Goal: Task Accomplishment & Management: Use online tool/utility

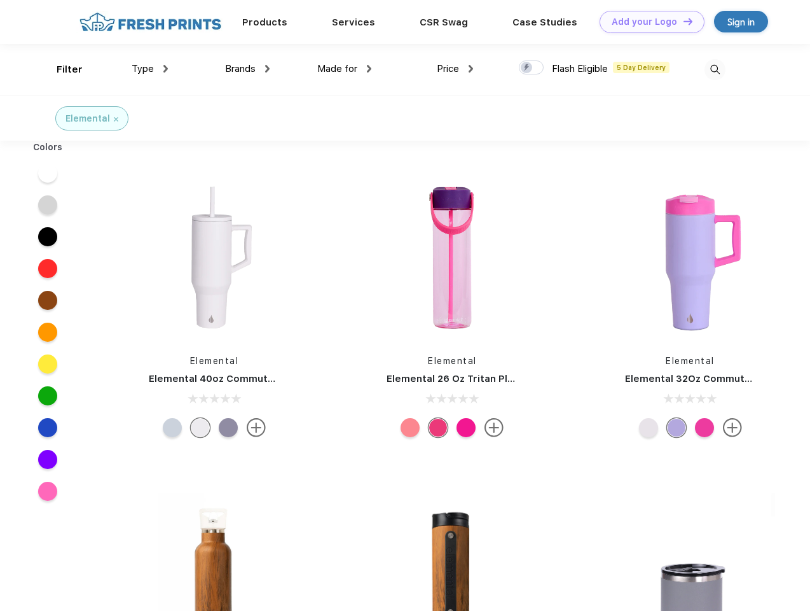
click at [647, 22] on link "Add your Logo Design Tool" at bounding box center [652, 22] width 105 height 22
click at [0, 0] on div "Design Tool" at bounding box center [0, 0] width 0 height 0
click at [682, 21] on link "Add your Logo Design Tool" at bounding box center [652, 22] width 105 height 22
click at [61, 69] on div "Filter" at bounding box center [70, 69] width 26 height 15
click at [150, 69] on span "Type" at bounding box center [143, 68] width 22 height 11
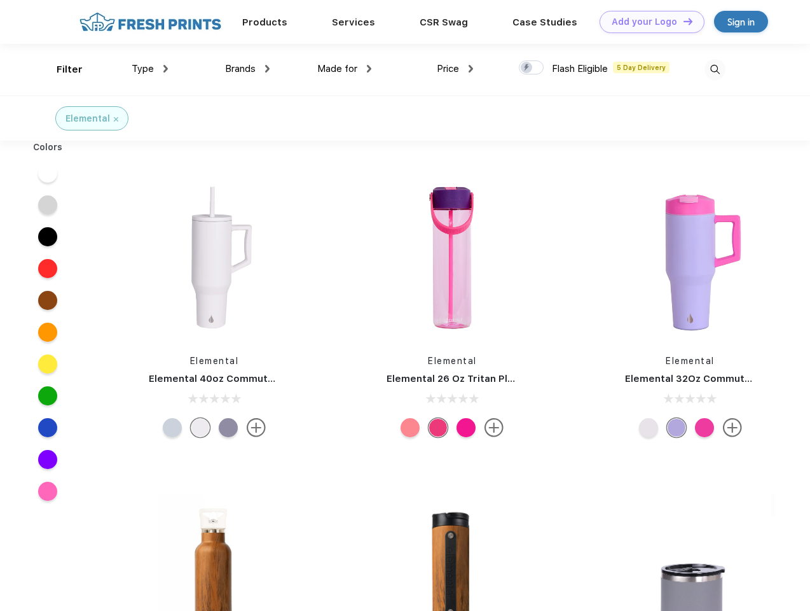
click at [247, 69] on span "Brands" at bounding box center [240, 68] width 31 height 11
click at [345, 69] on span "Made for" at bounding box center [337, 68] width 40 height 11
click at [455, 69] on span "Price" at bounding box center [448, 68] width 22 height 11
click at [532, 68] on div at bounding box center [531, 67] width 25 height 14
click at [527, 68] on input "checkbox" at bounding box center [523, 64] width 8 height 8
